Goal: Task Accomplishment & Management: Complete application form

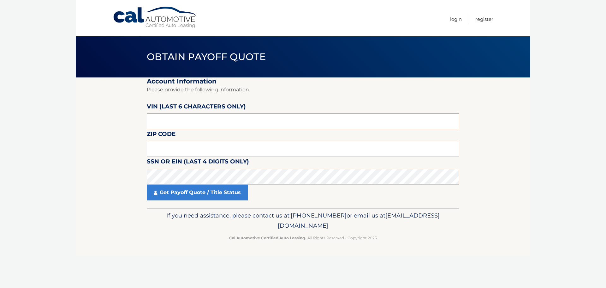
click at [210, 127] on input "text" at bounding box center [303, 121] width 313 height 16
type input "219568"
click at [185, 152] on input "text" at bounding box center [303, 149] width 313 height 16
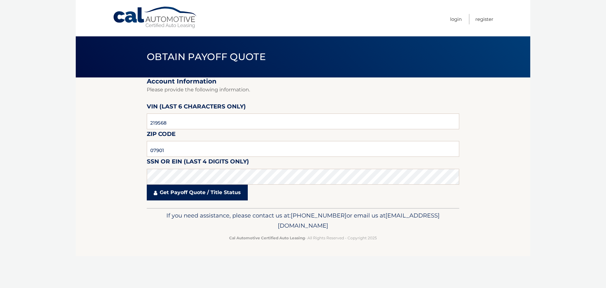
click at [215, 193] on link "Get Payoff Quote / Title Status" at bounding box center [197, 192] width 101 height 16
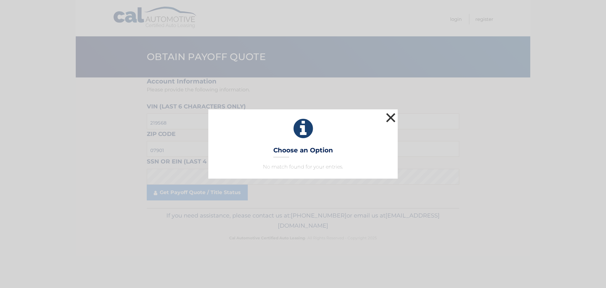
click at [392, 117] on button "×" at bounding box center [391, 117] width 13 height 13
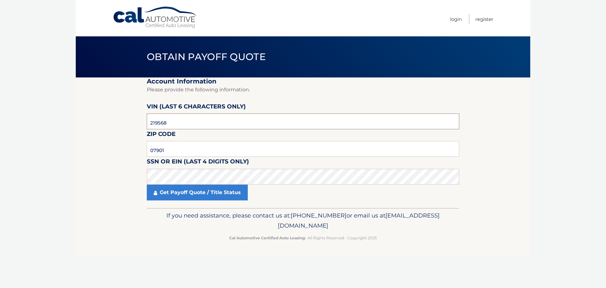
click at [181, 122] on input "219568" at bounding box center [303, 121] width 313 height 16
drag, startPoint x: 181, startPoint y: 122, endPoint x: 103, endPoint y: 116, distance: 78.6
click at [103, 116] on section "Account Information Please provide the following information. [PERSON_NAME] (la…" at bounding box center [303, 142] width 455 height 130
click at [171, 149] on input "07901" at bounding box center [303, 149] width 313 height 16
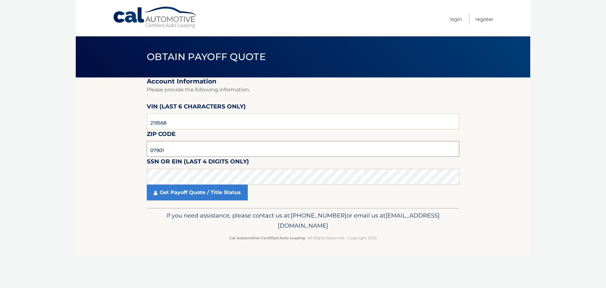
click at [171, 149] on input "07901" at bounding box center [303, 149] width 313 height 16
type input "07036"
click at [177, 123] on input "219568" at bounding box center [303, 121] width 313 height 16
click at [158, 123] on input "219568" at bounding box center [303, 121] width 313 height 16
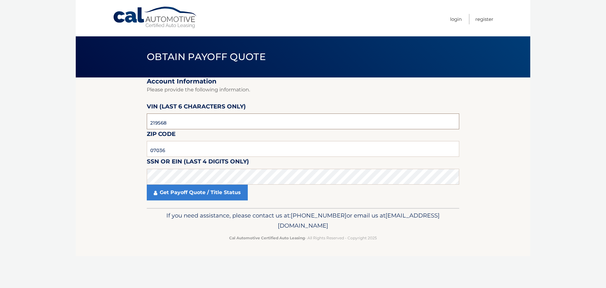
click at [158, 123] on input "219568" at bounding box center [303, 121] width 313 height 16
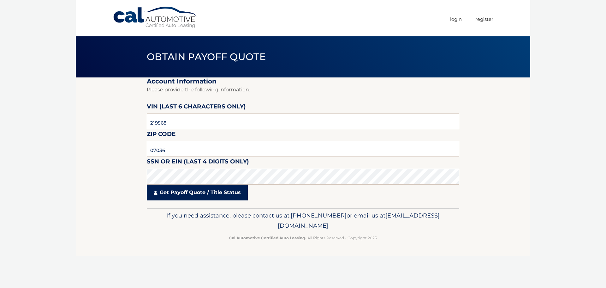
click at [193, 196] on link "Get Payoff Quote / Title Status" at bounding box center [197, 192] width 101 height 16
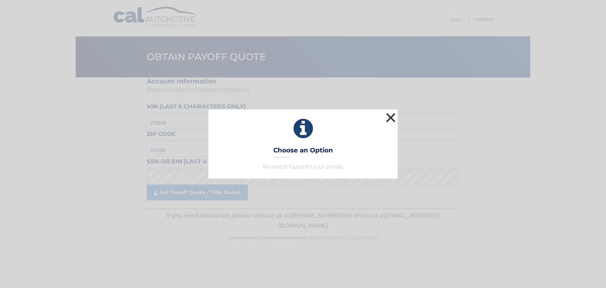
click at [390, 116] on button "×" at bounding box center [391, 117] width 13 height 13
